Goal: Task Accomplishment & Management: Manage account settings

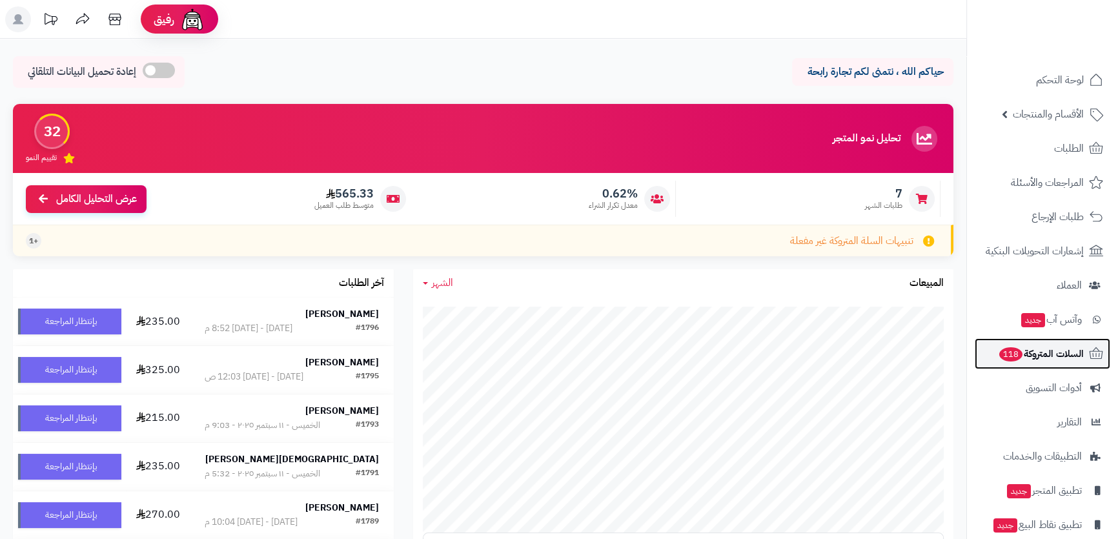
click at [1059, 356] on span "السلات المتروكة 118" at bounding box center [1041, 354] width 86 height 18
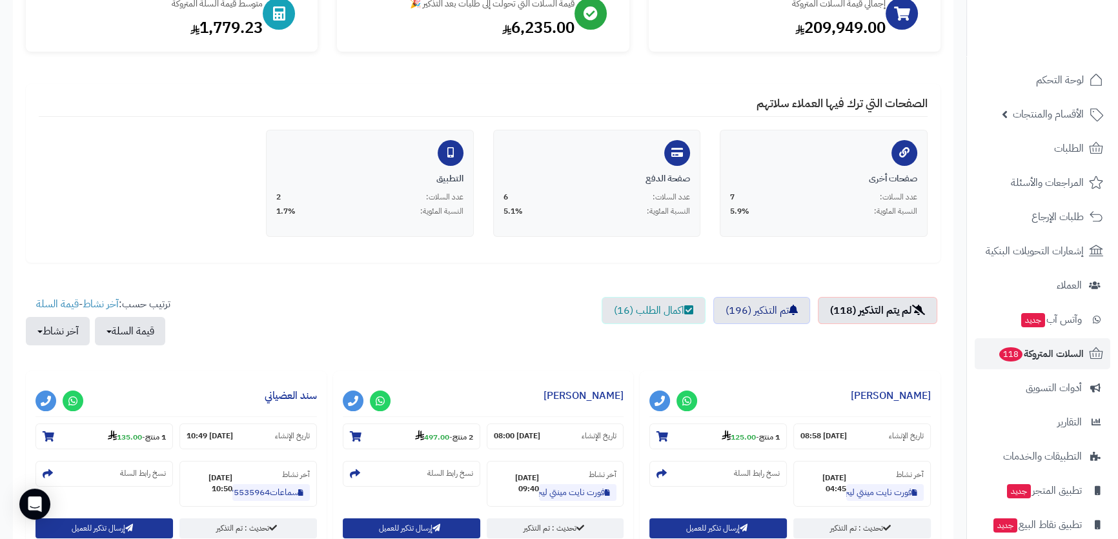
scroll to position [234, 0]
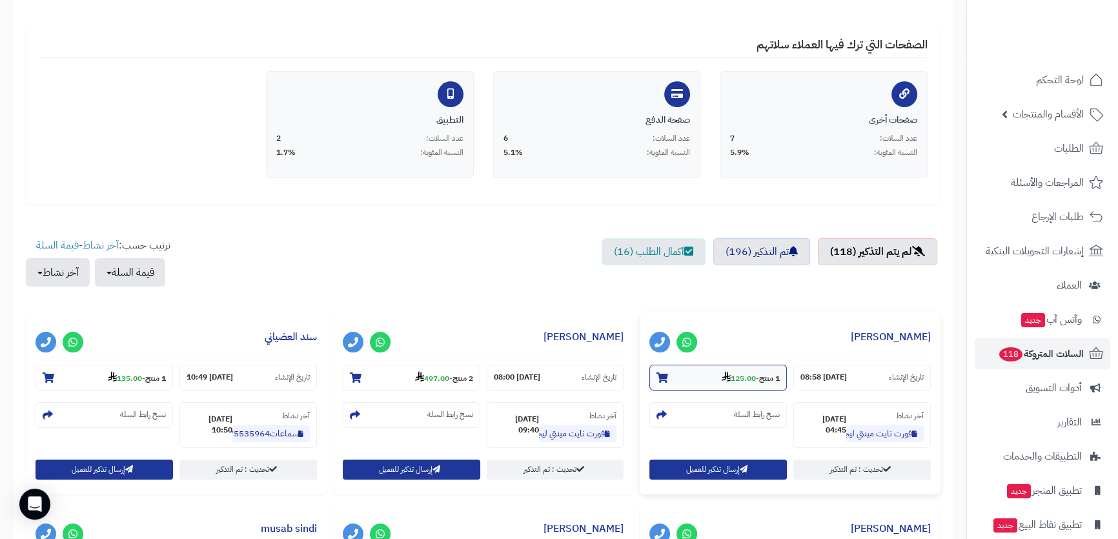
click at [740, 377] on strong "125.00" at bounding box center [739, 378] width 34 height 12
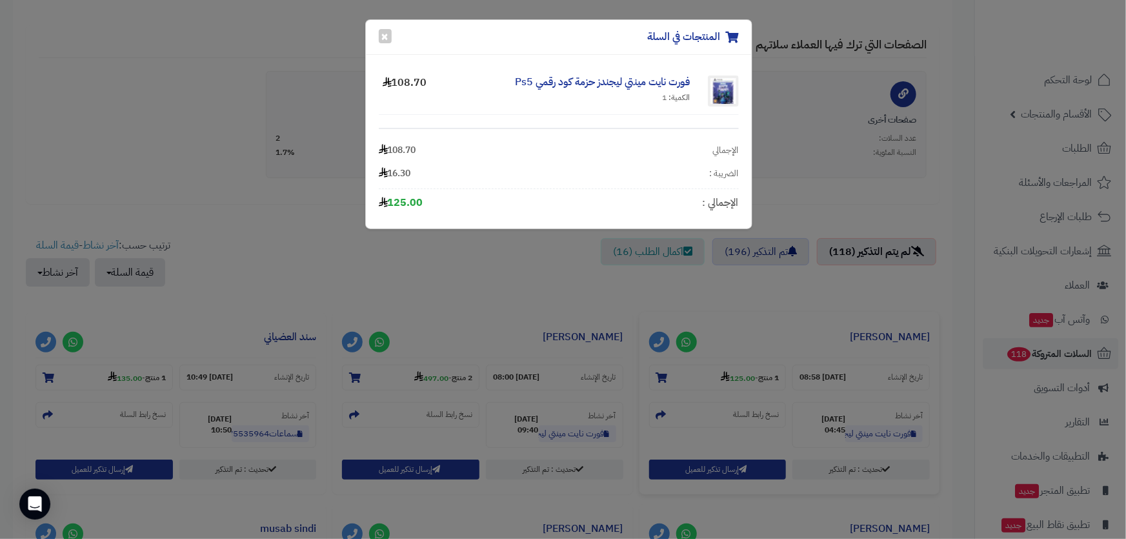
click at [525, 291] on div "المنتجات في السلة × فورت نايت مينتي ليجندز حزمة كود رقمي Ps5 الكمية: 1 108.70 ا…" at bounding box center [563, 269] width 1126 height 539
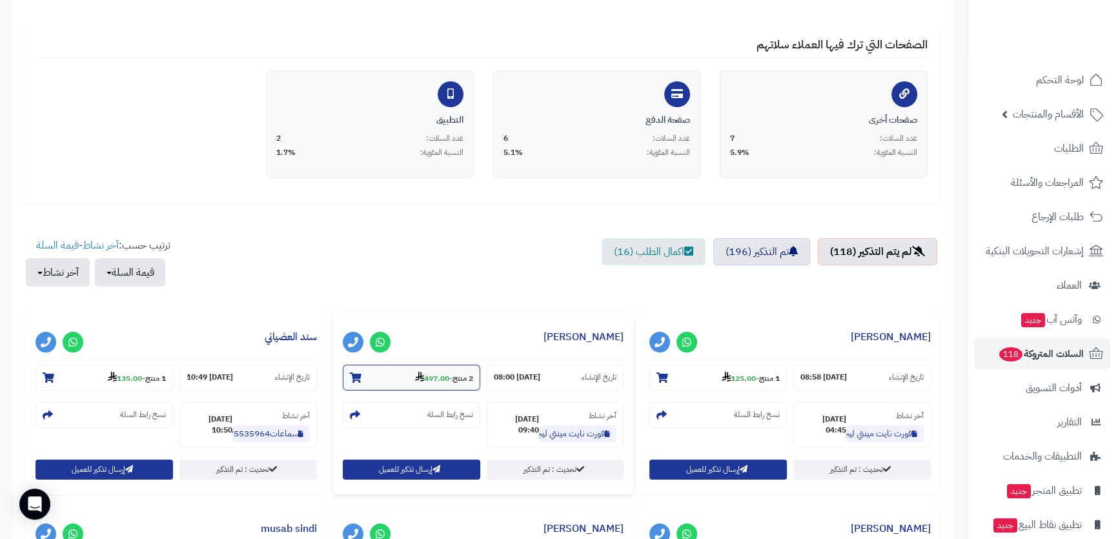
click at [421, 375] on strong "497.00" at bounding box center [432, 378] width 34 height 12
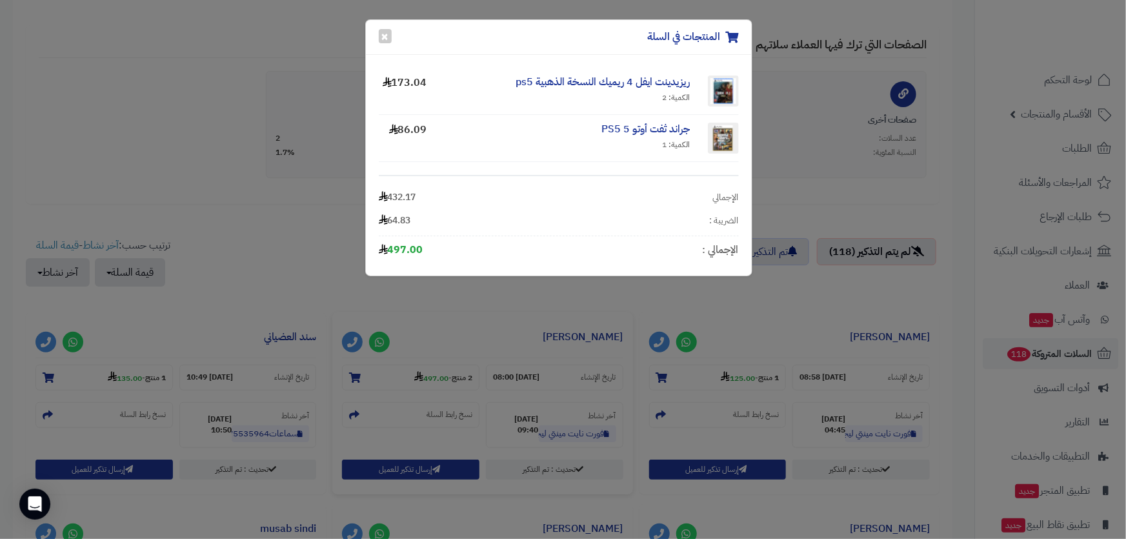
click at [423, 318] on div "المنتجات في السلة × ريزيدينت ايفل 4 ريميك النسخة الذهبية ps5 الكمية: 2 173.04 ج…" at bounding box center [563, 269] width 1126 height 539
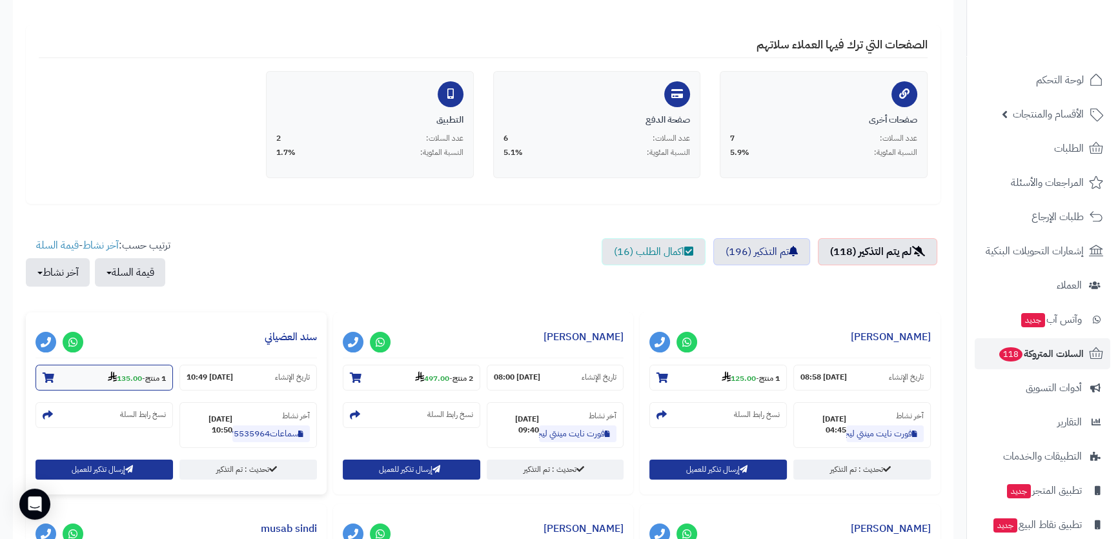
click at [143, 375] on small "1 منتج - 135.00" at bounding box center [137, 377] width 58 height 13
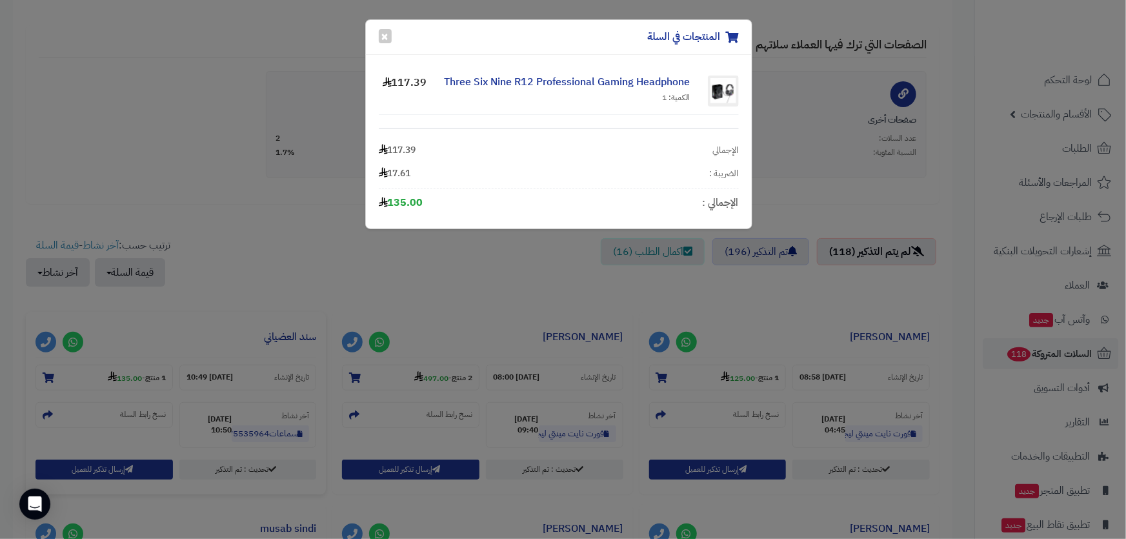
click at [409, 276] on div "المنتجات في السلة × Three Six Nine R12 Professional Gaming Headphone الكمية: 1 …" at bounding box center [563, 269] width 1126 height 539
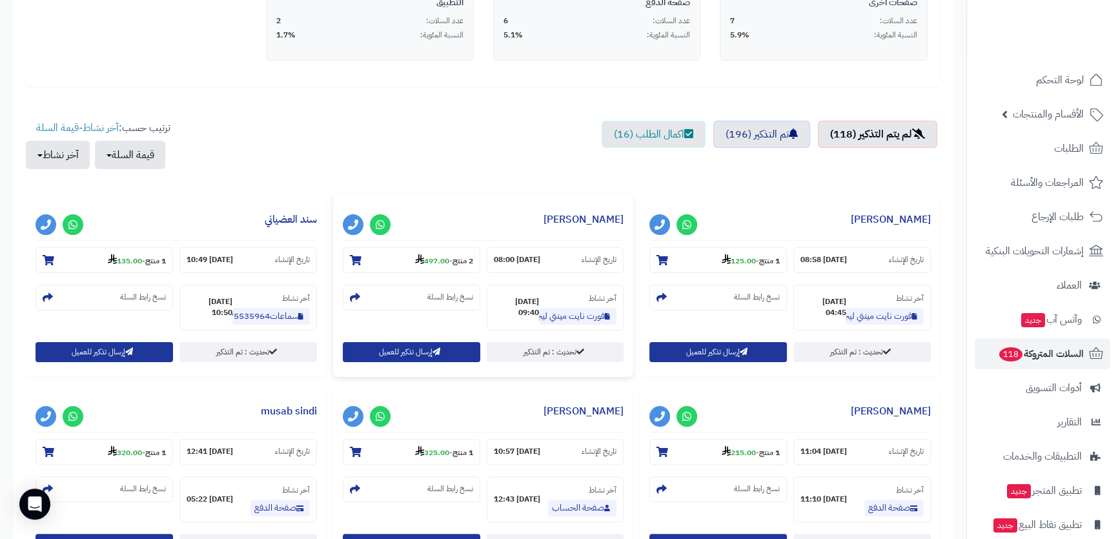
scroll to position [410, 0]
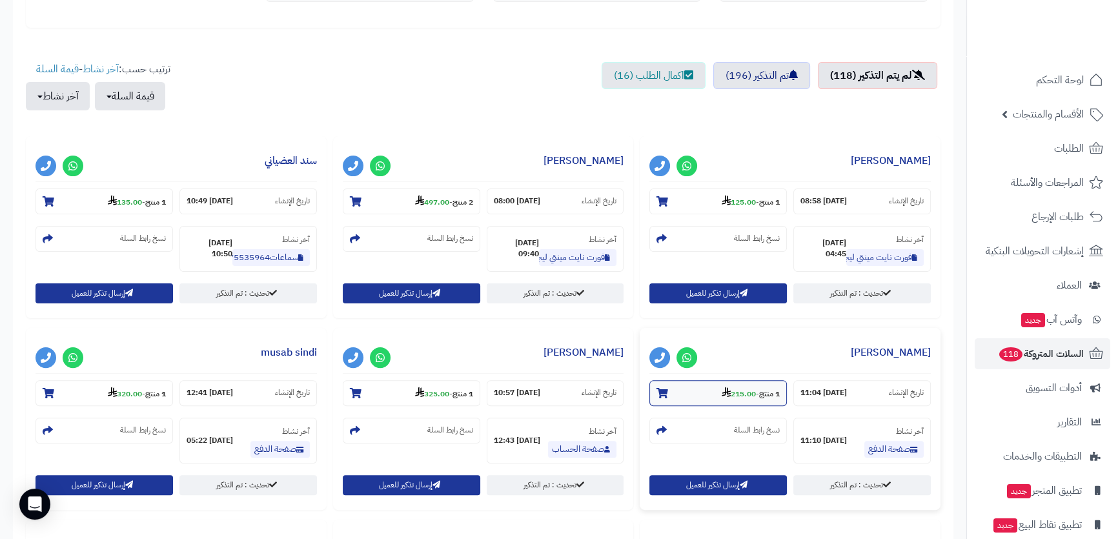
click at [751, 391] on strong "215.00" at bounding box center [739, 394] width 34 height 12
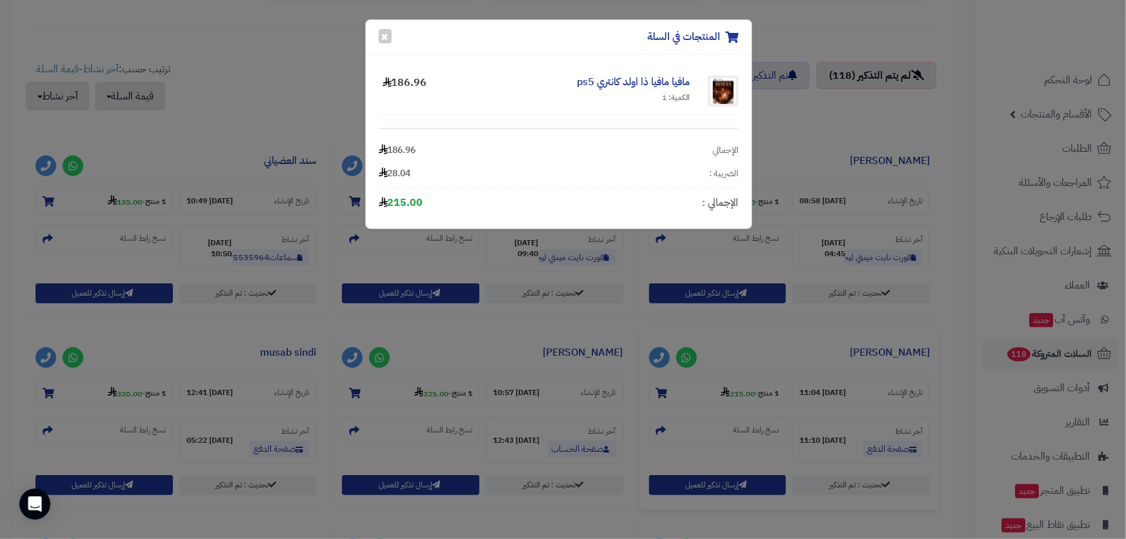
click at [272, 97] on div "المنتجات في السلة × مافيا مافيا ذا اولد كانتري ps5 الكمية: 1 186.96 الإجمالي 18…" at bounding box center [563, 269] width 1126 height 539
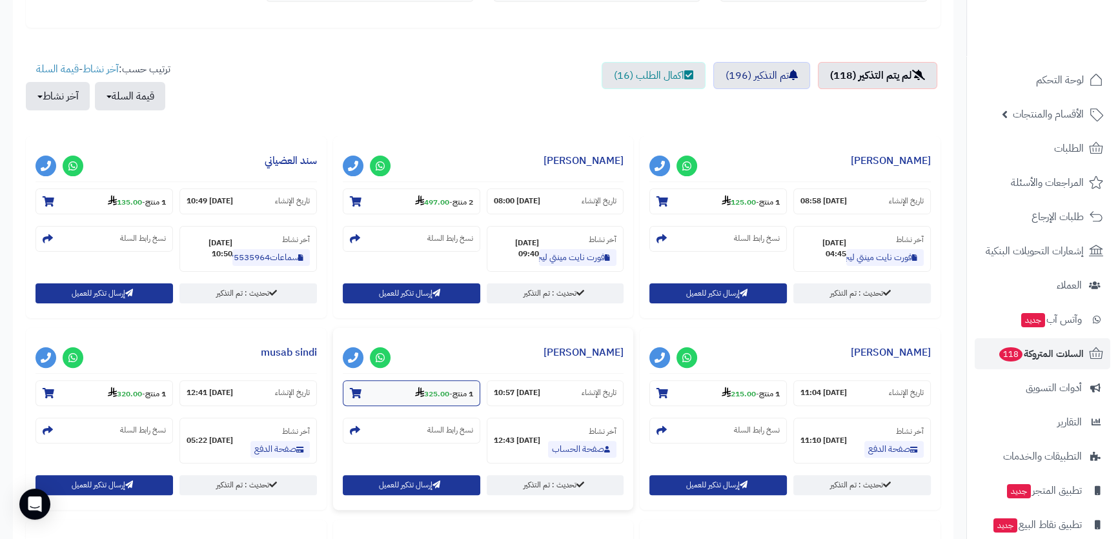
click at [432, 394] on strong "325.00" at bounding box center [432, 394] width 34 height 12
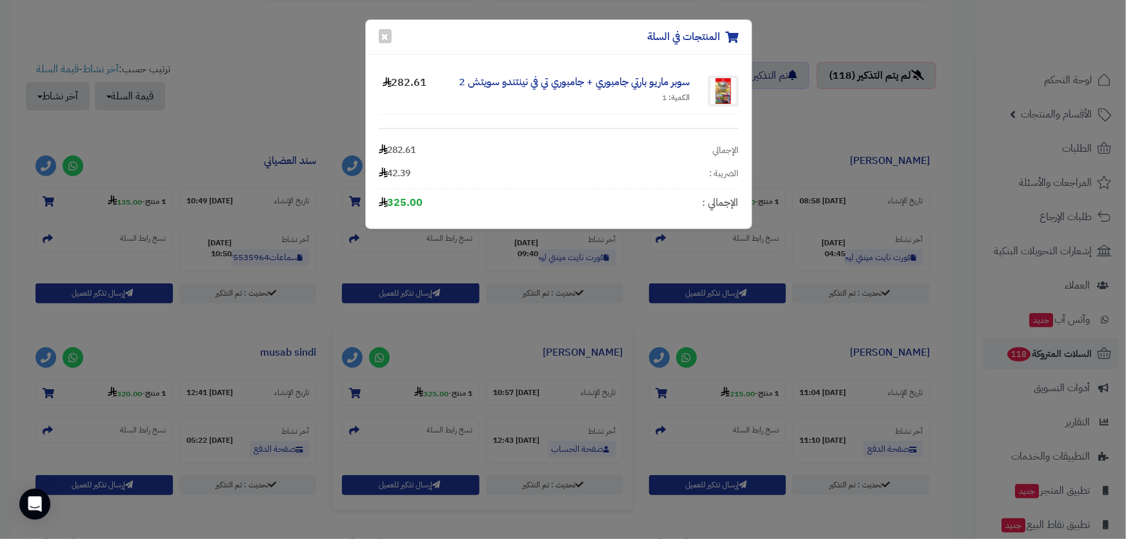
click at [208, 116] on div "المنتجات في السلة × سوبر ماريو بارتي جامبوري + جامبوري تي في نينتندو سويتش 2 ال…" at bounding box center [563, 269] width 1126 height 539
